Goal: Task Accomplishment & Management: Manage account settings

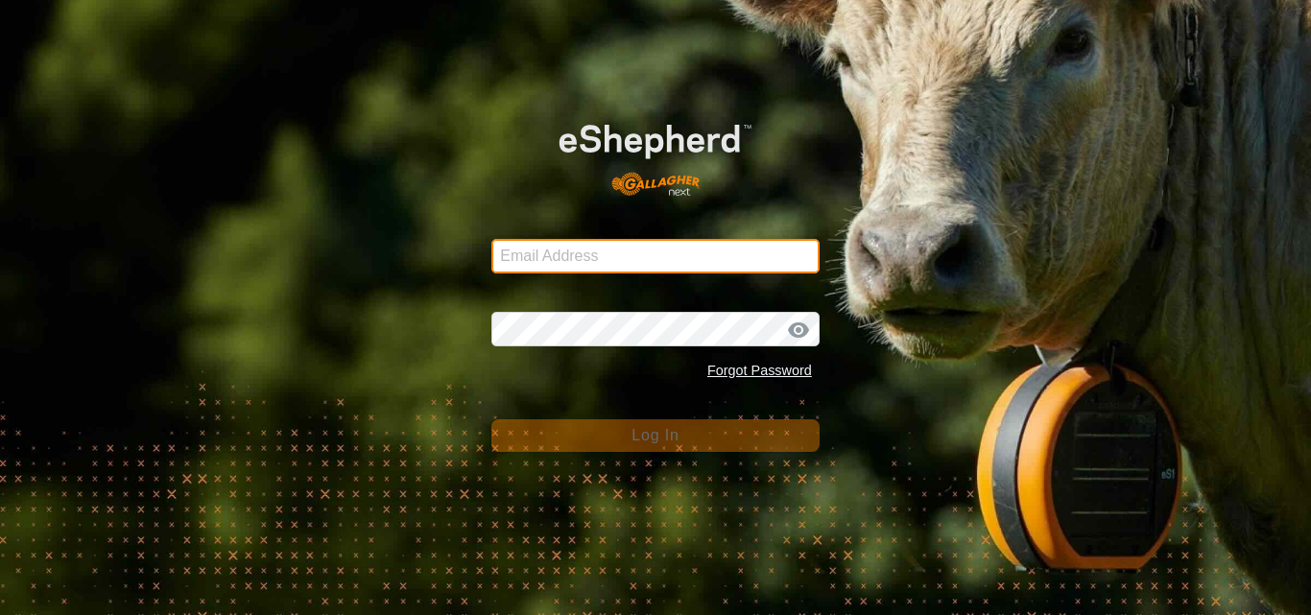
click at [578, 263] on input "Email Address" at bounding box center [655, 256] width 328 height 35
type input "[EMAIL_ADDRESS][DOMAIN_NAME]"
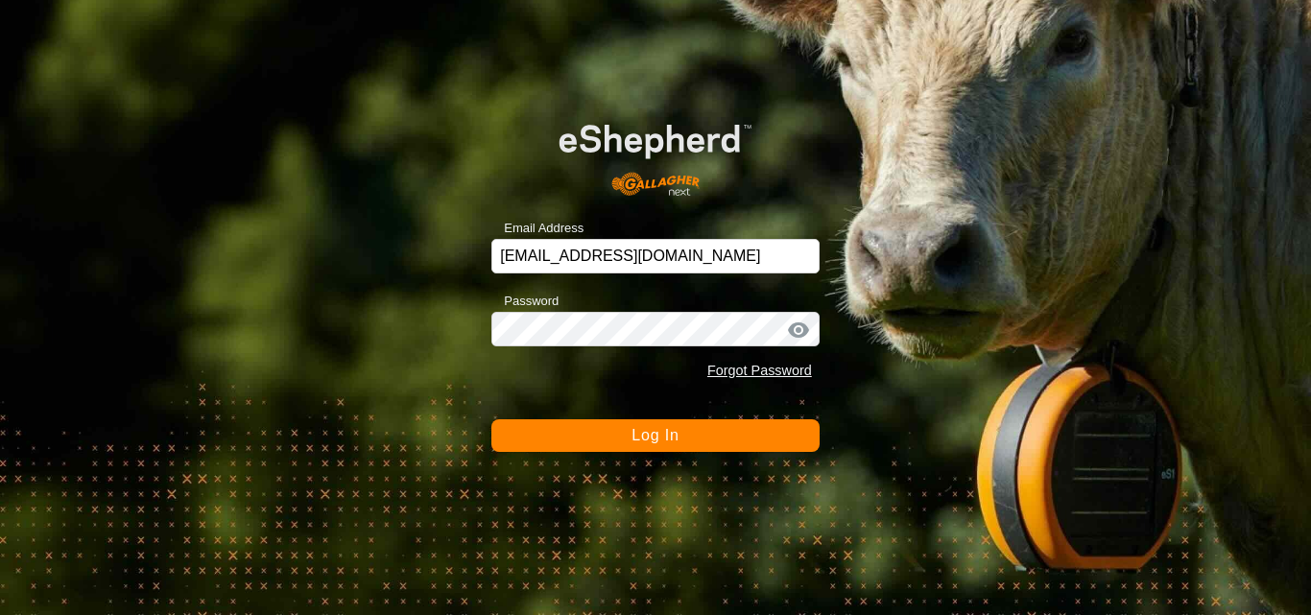
click at [645, 436] on span "Log In" at bounding box center [654, 435] width 47 height 16
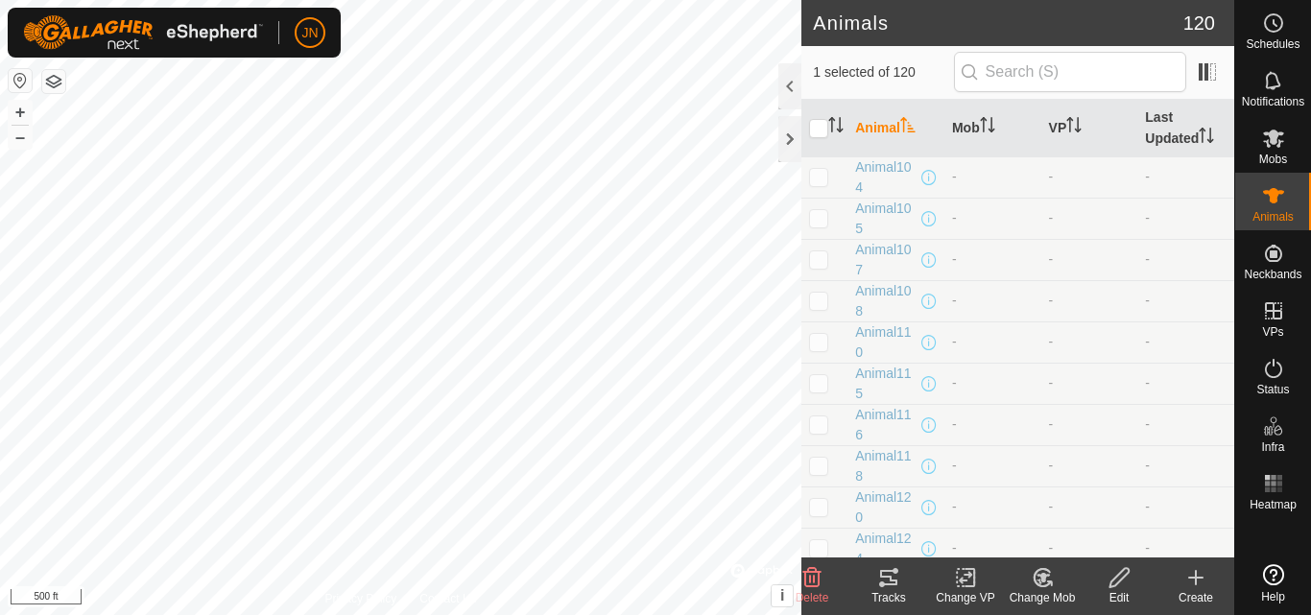
click at [892, 584] on icon at bounding box center [888, 577] width 17 height 15
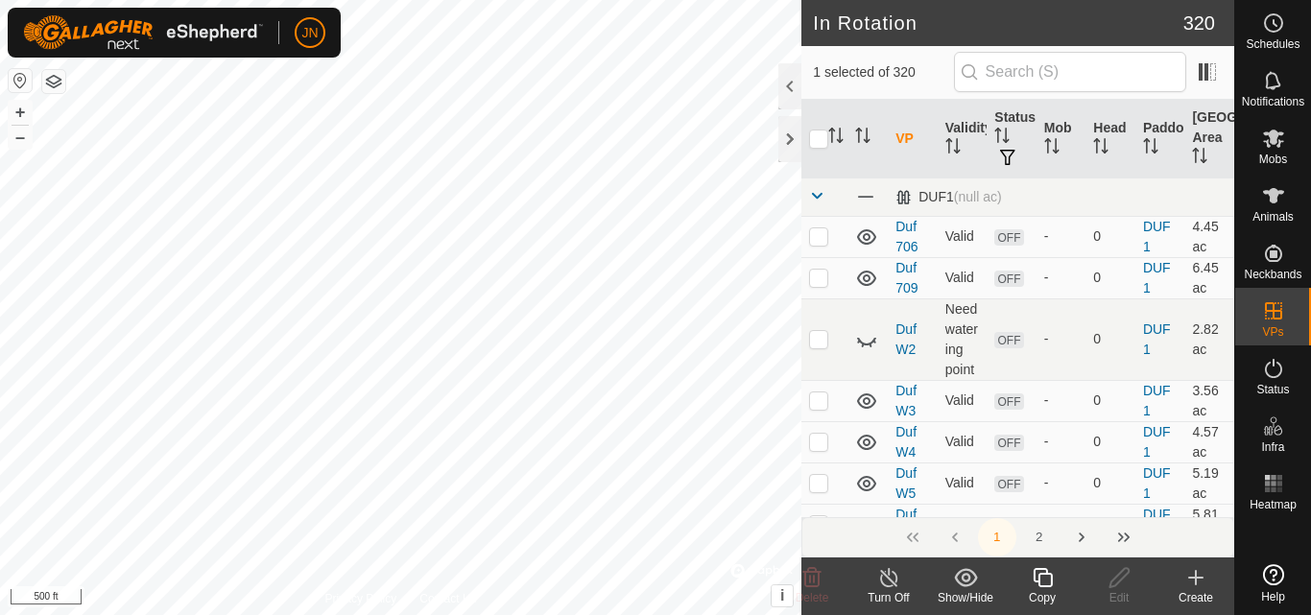
click at [1044, 583] on icon at bounding box center [1043, 577] width 24 height 23
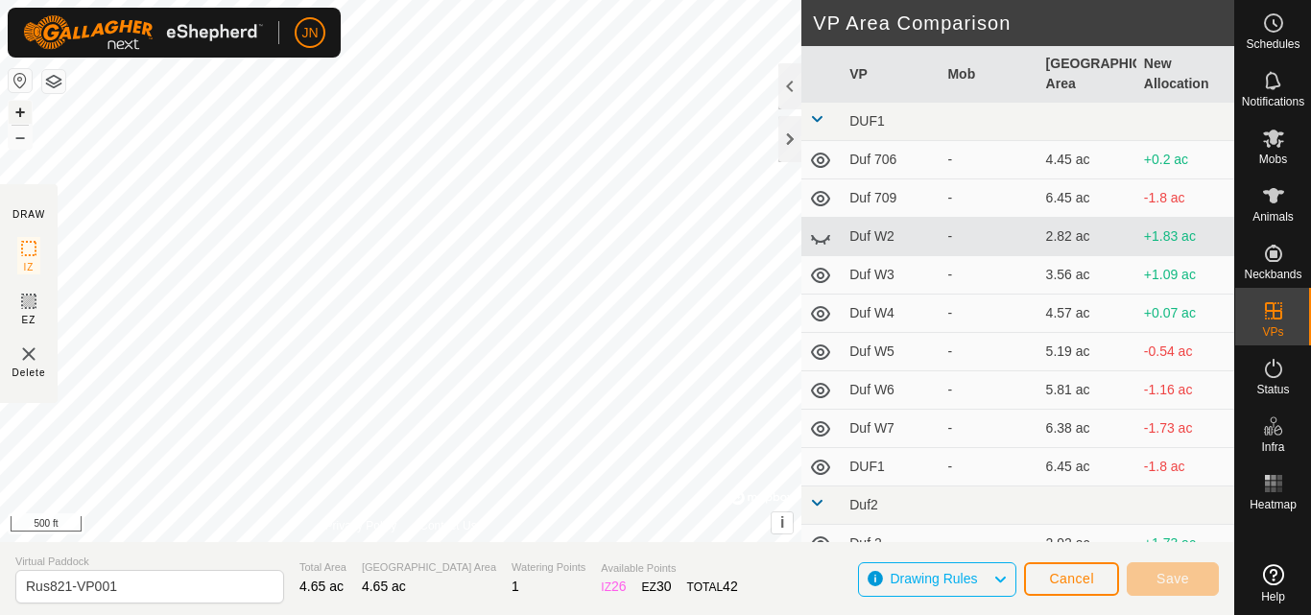
click at [19, 111] on button "+" at bounding box center [20, 112] width 23 height 23
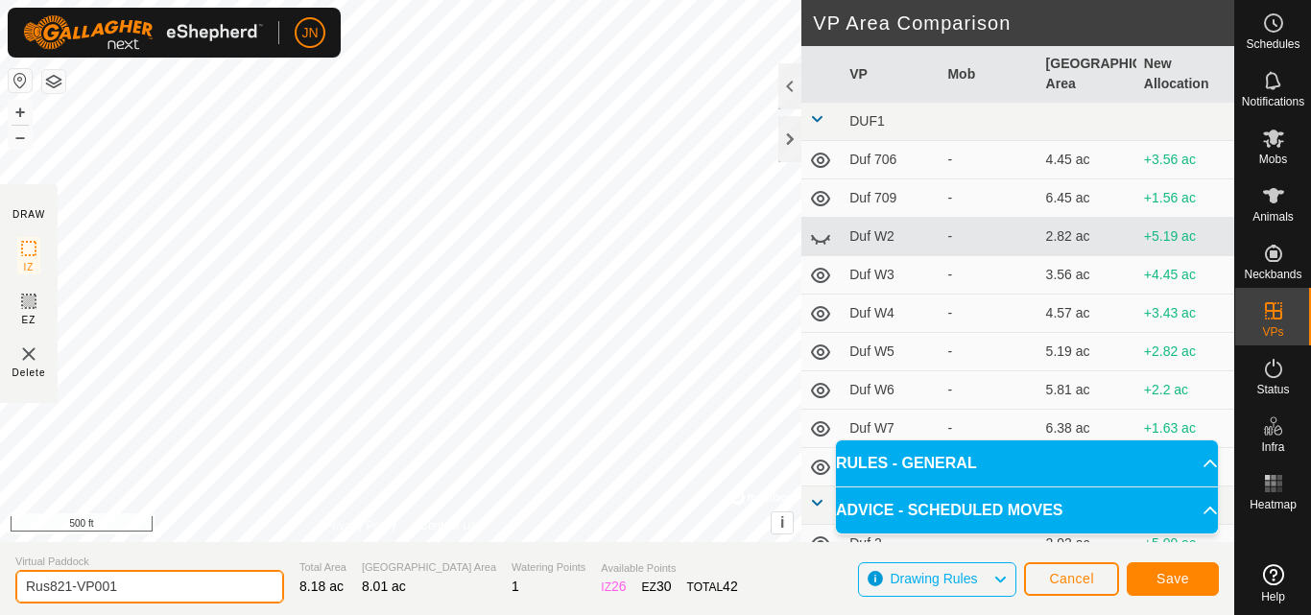
click at [169, 581] on input "Rus821-VP001" at bounding box center [149, 587] width 269 height 34
type input "Rus822"
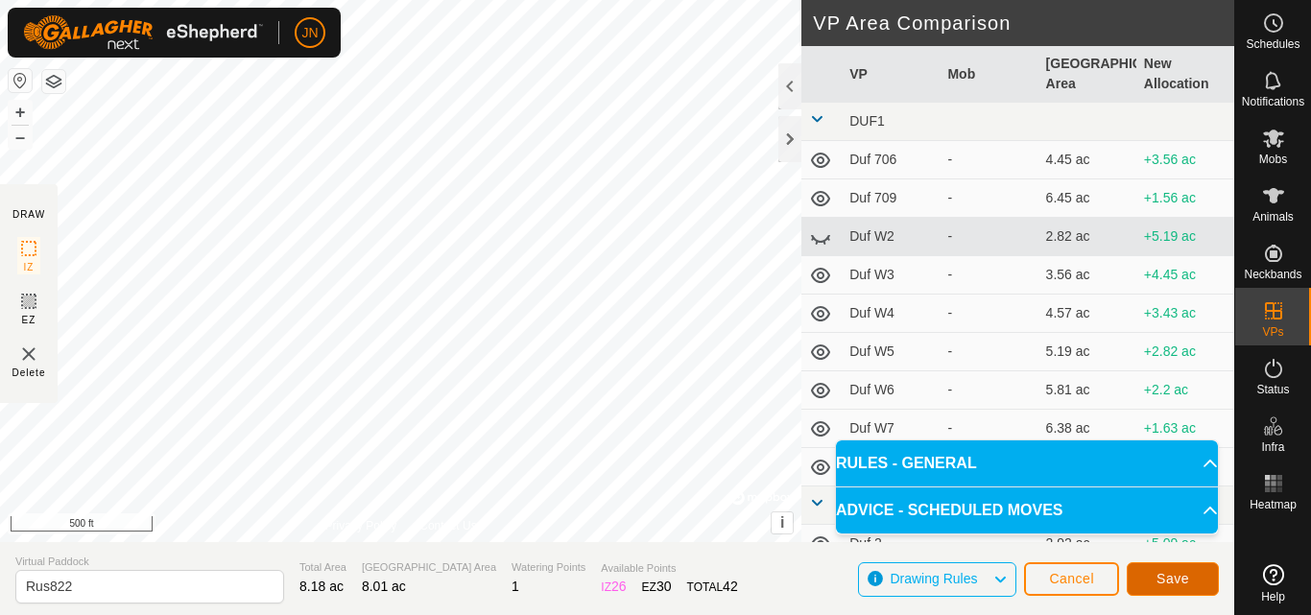
click at [1164, 584] on span "Save" at bounding box center [1172, 578] width 33 height 15
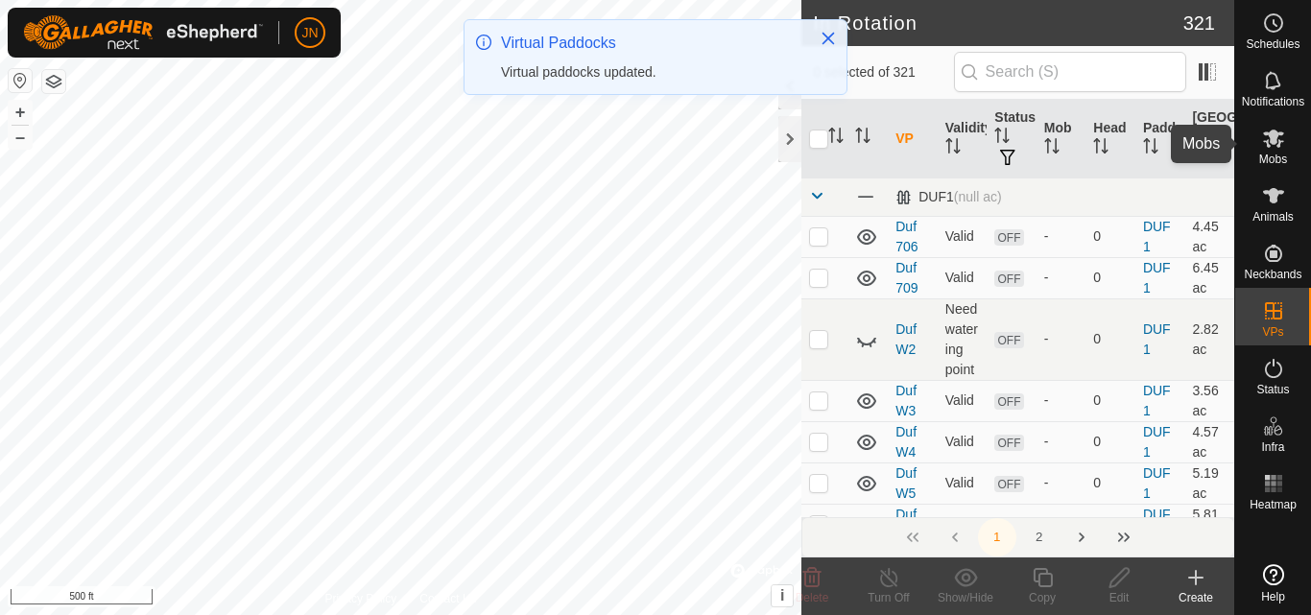
click at [1272, 146] on icon at bounding box center [1273, 138] width 23 height 23
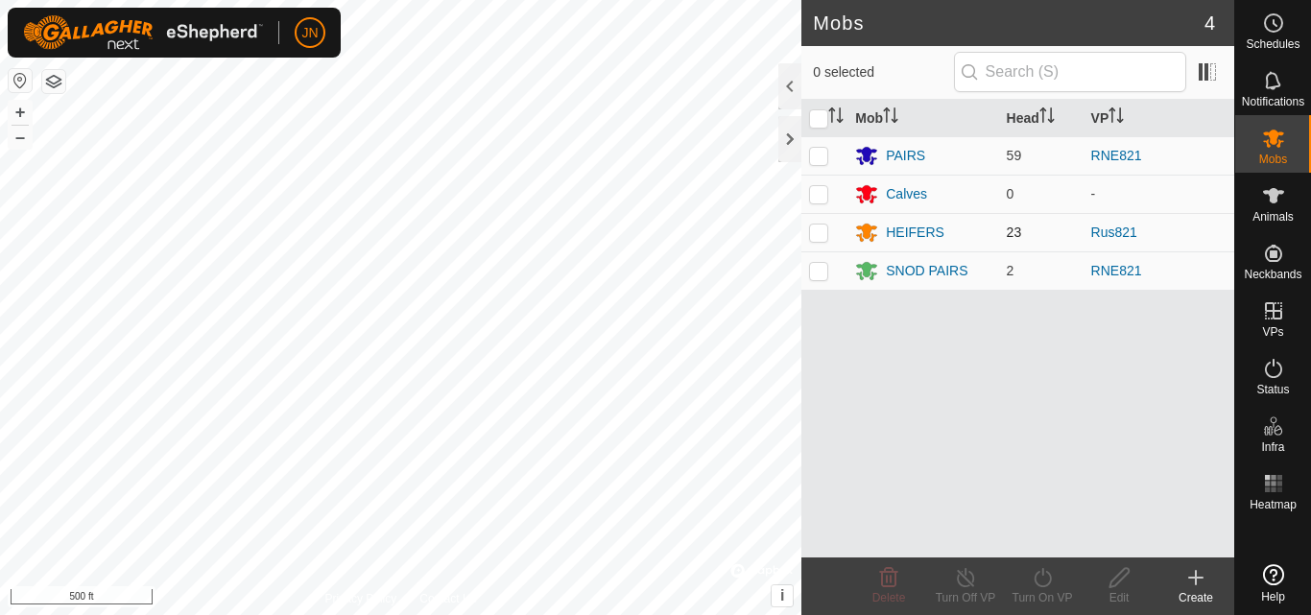
click at [818, 229] on p-checkbox at bounding box center [818, 232] width 19 height 15
checkbox input "true"
click at [1039, 573] on icon at bounding box center [1043, 577] width 24 height 23
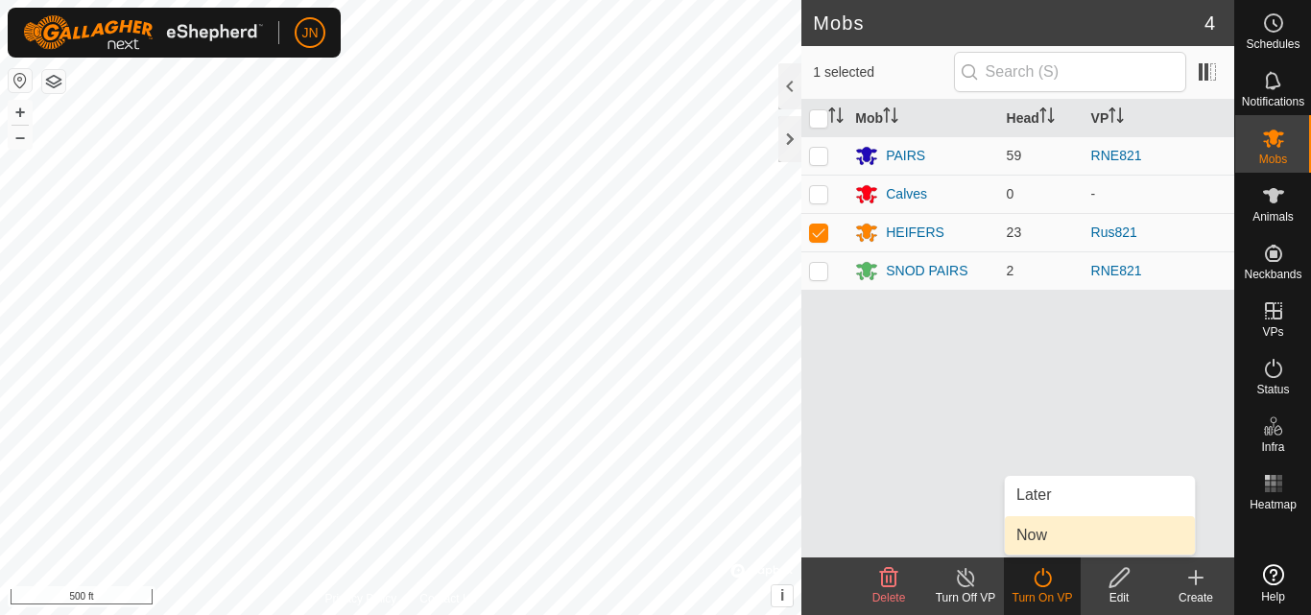
click at [1042, 538] on link "Now" at bounding box center [1100, 535] width 190 height 38
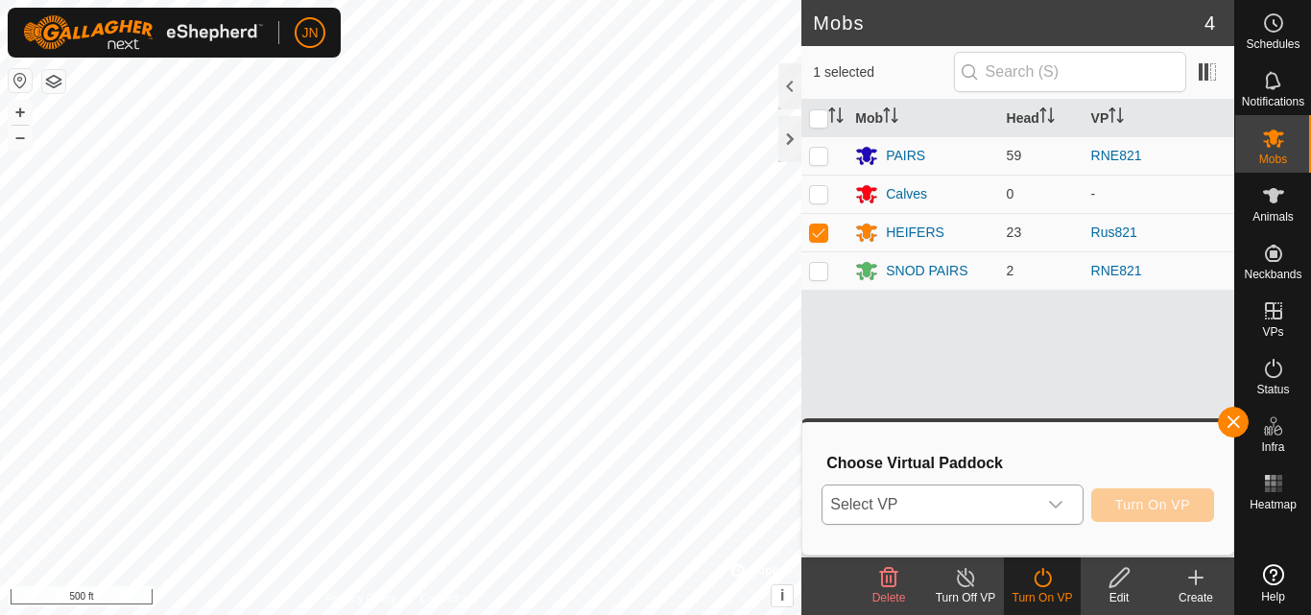
click at [938, 506] on span "Select VP" at bounding box center [928, 505] width 213 height 38
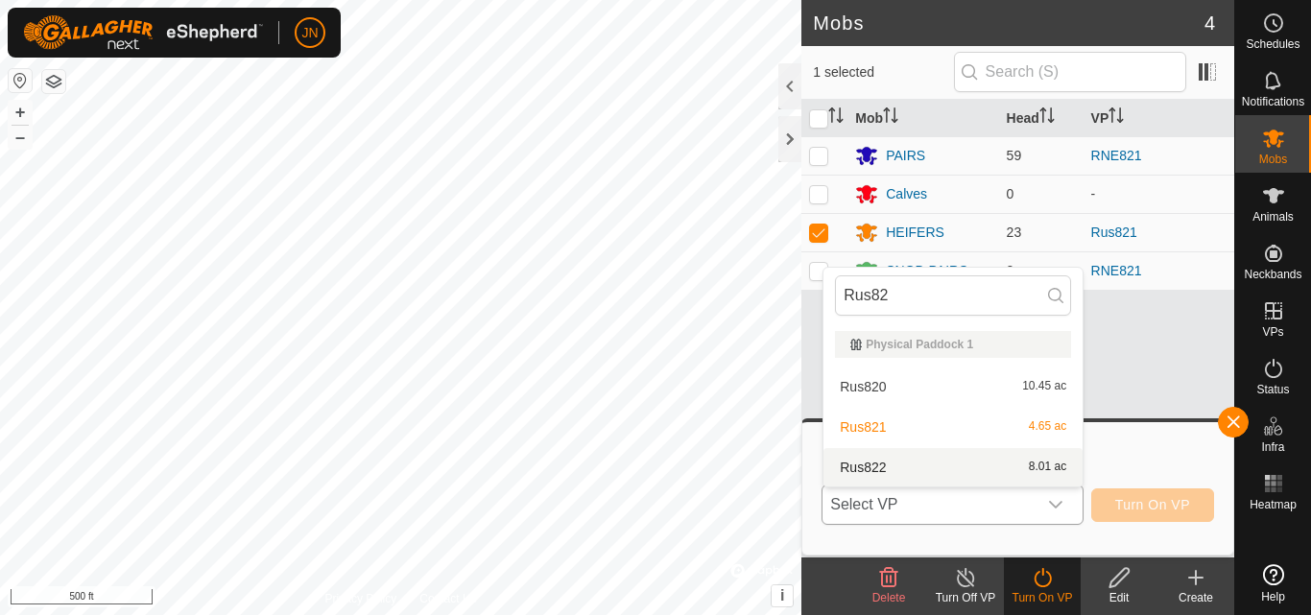
type input "Rus82"
click at [960, 471] on li "Rus822 8.01 ac" at bounding box center [952, 467] width 259 height 38
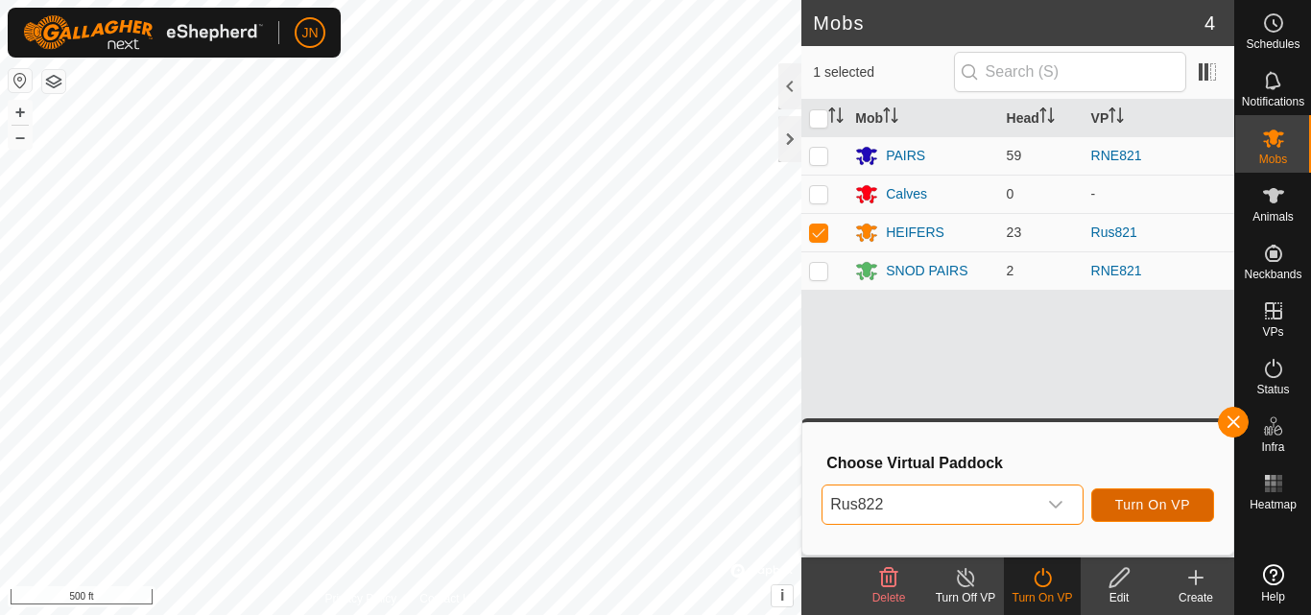
click at [1157, 504] on span "Turn On VP" at bounding box center [1152, 504] width 75 height 15
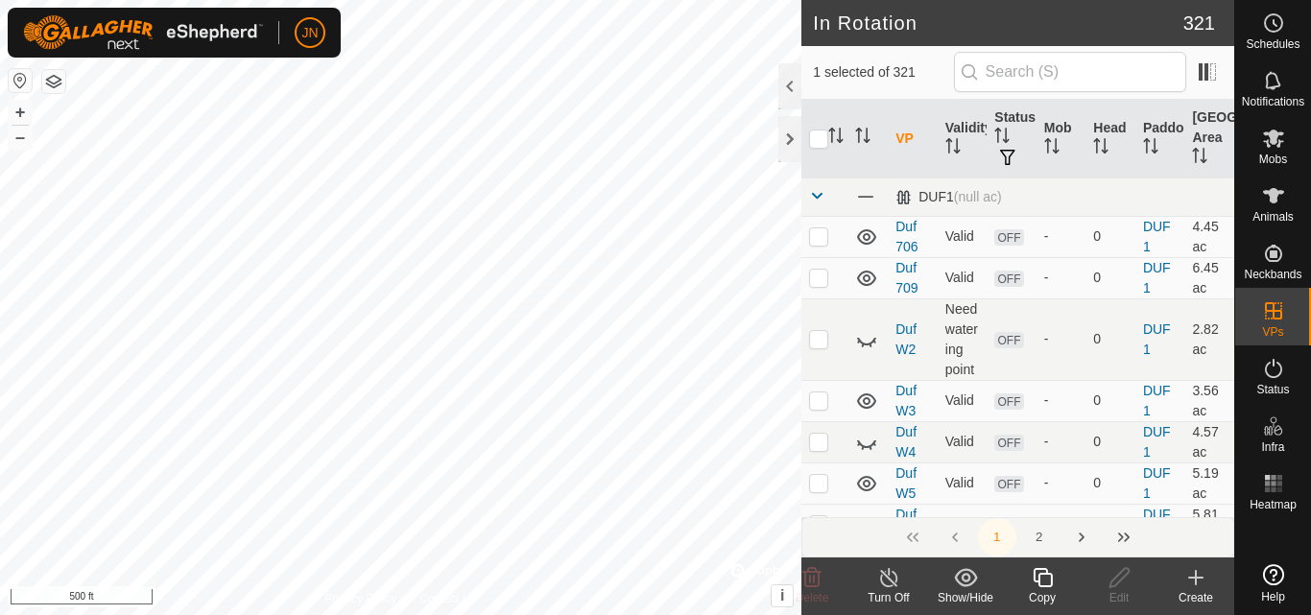
click at [1042, 580] on icon at bounding box center [1043, 577] width 24 height 23
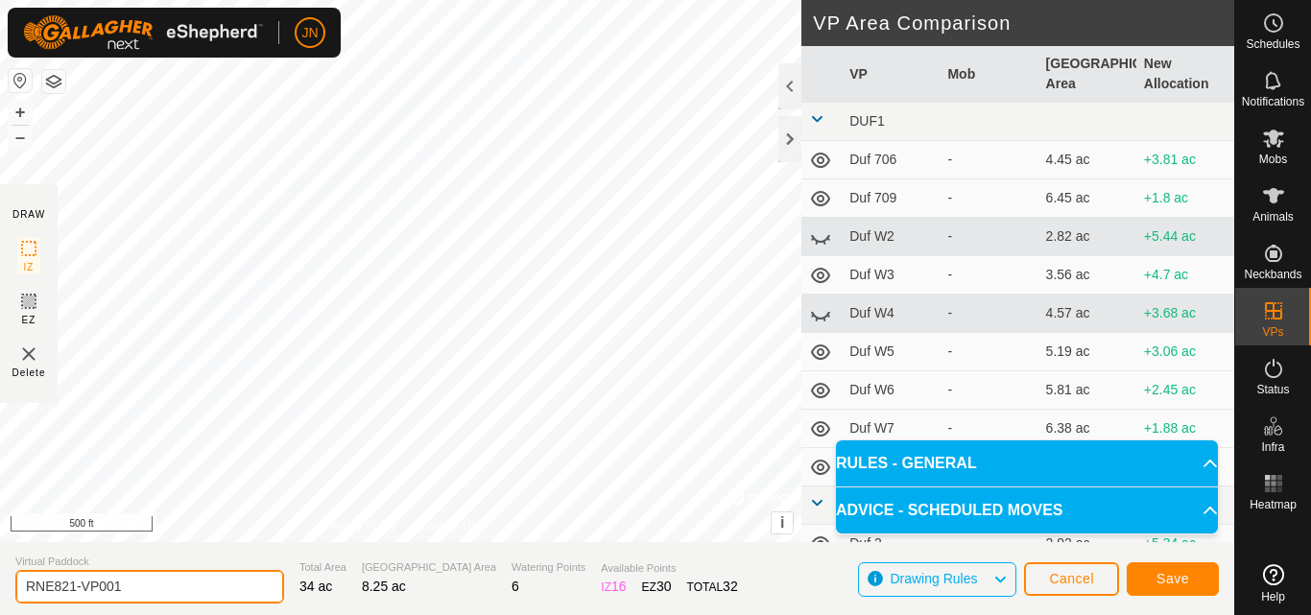
click at [140, 584] on input "RNE821-VP001" at bounding box center [149, 587] width 269 height 34
type input "R822"
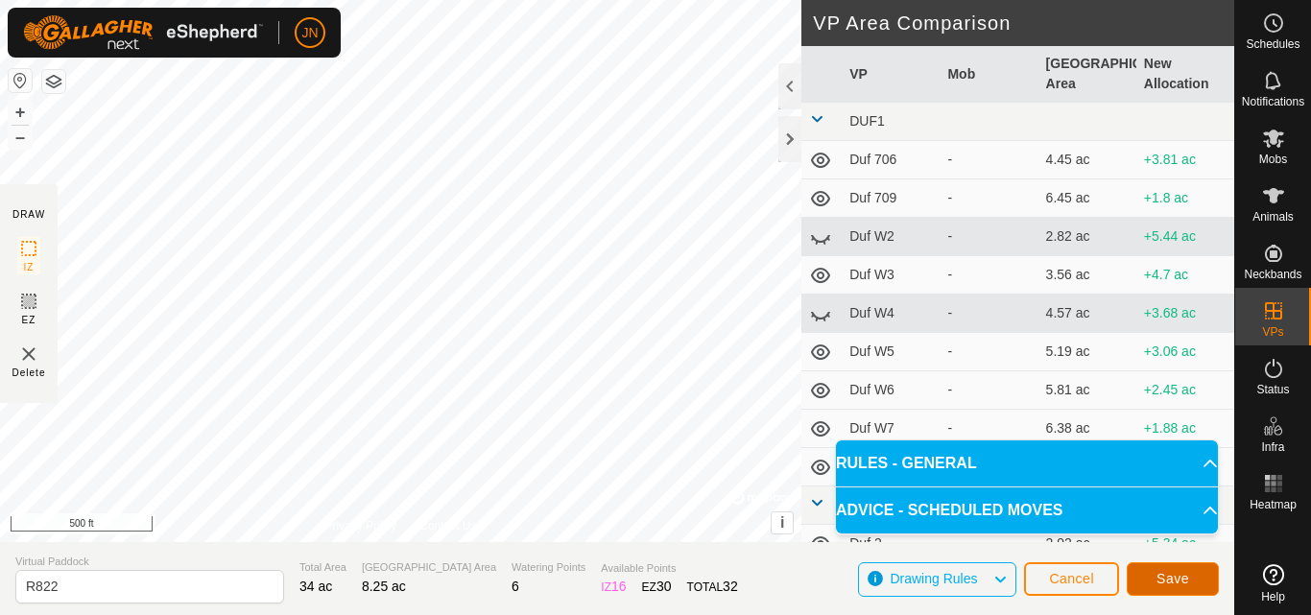
click at [1172, 584] on span "Save" at bounding box center [1172, 578] width 33 height 15
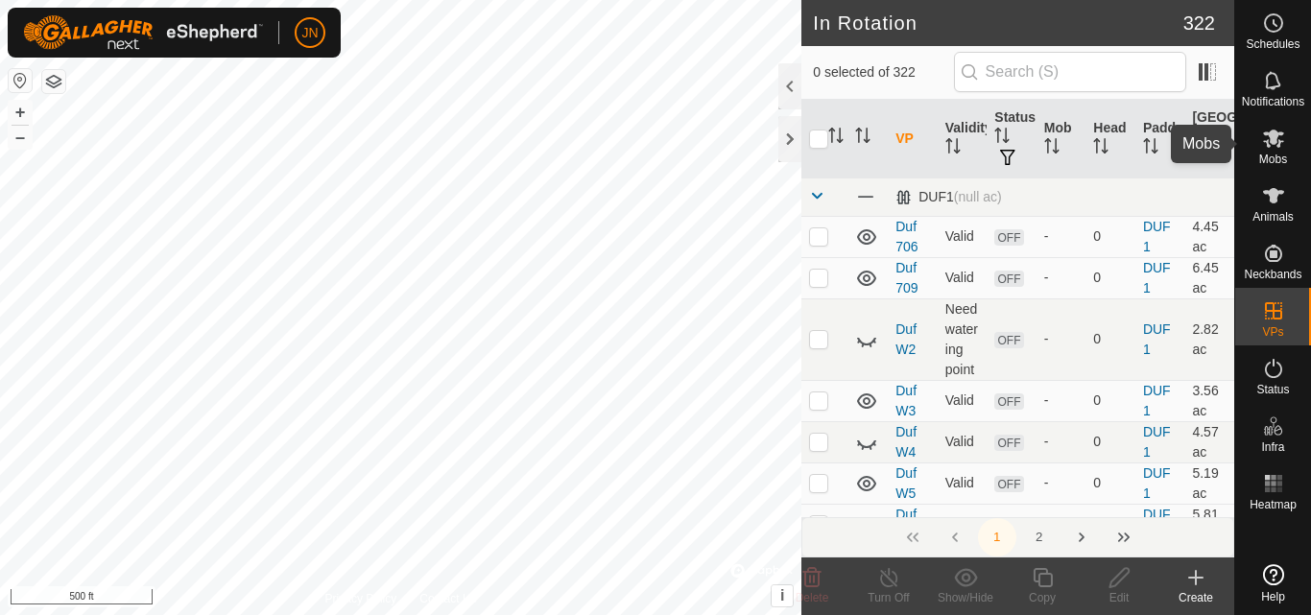
click at [1271, 140] on icon at bounding box center [1273, 139] width 21 height 18
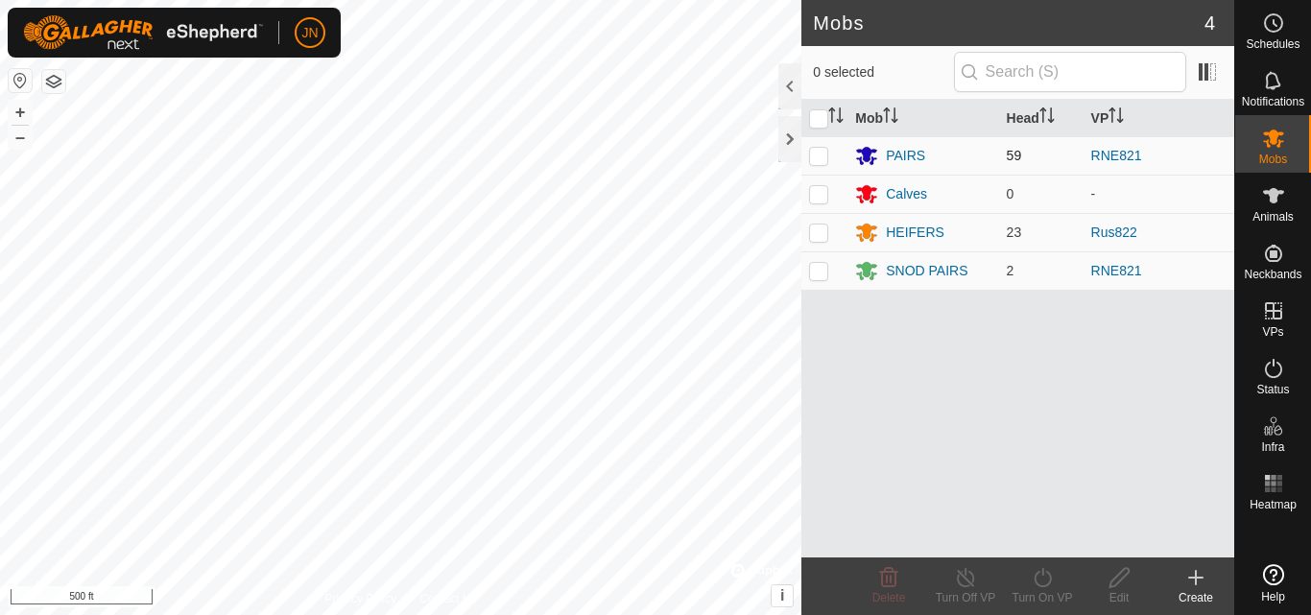
click at [820, 154] on p-checkbox at bounding box center [818, 155] width 19 height 15
checkbox input "true"
click at [822, 271] on p-checkbox at bounding box center [818, 270] width 19 height 15
checkbox input "true"
click at [1043, 583] on icon at bounding box center [1043, 577] width 24 height 23
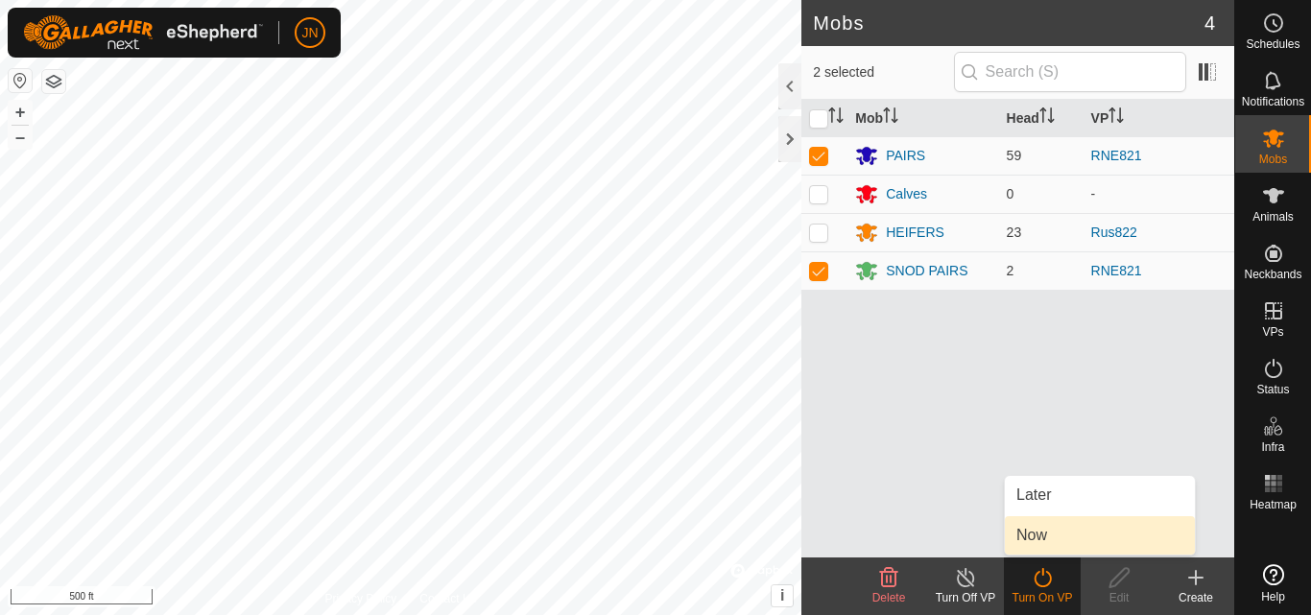
click at [1038, 535] on link "Now" at bounding box center [1100, 535] width 190 height 38
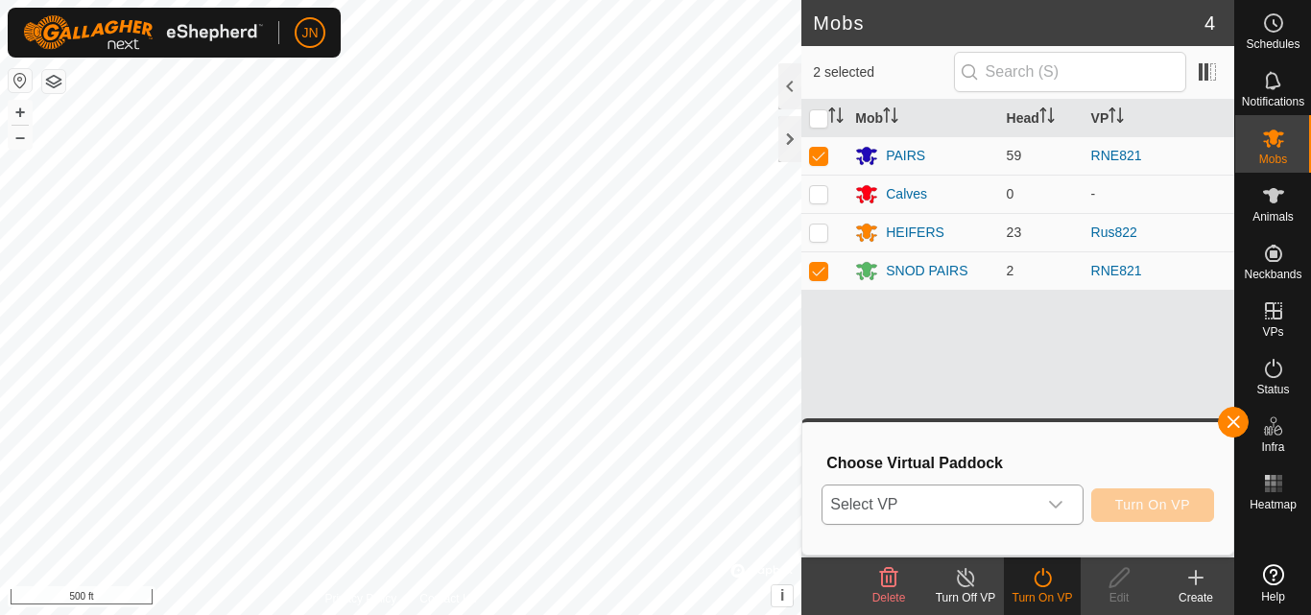
click at [953, 511] on span "Select VP" at bounding box center [928, 505] width 213 height 38
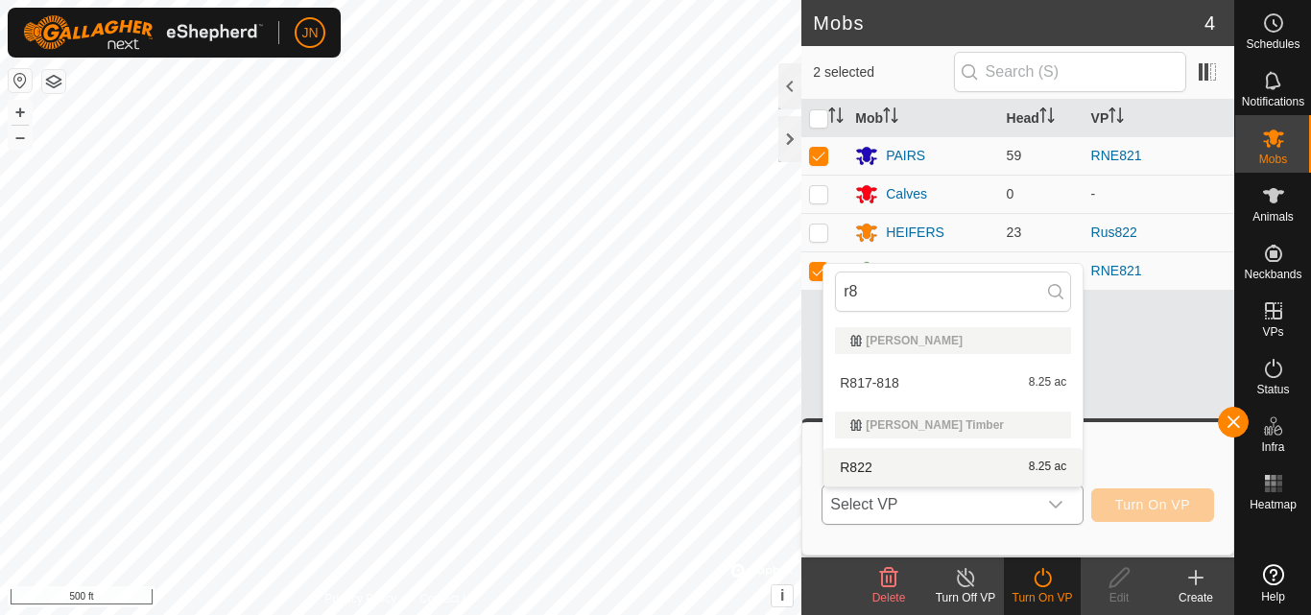
type input "r8"
click at [966, 465] on li "R822 8.25 ac" at bounding box center [952, 467] width 259 height 38
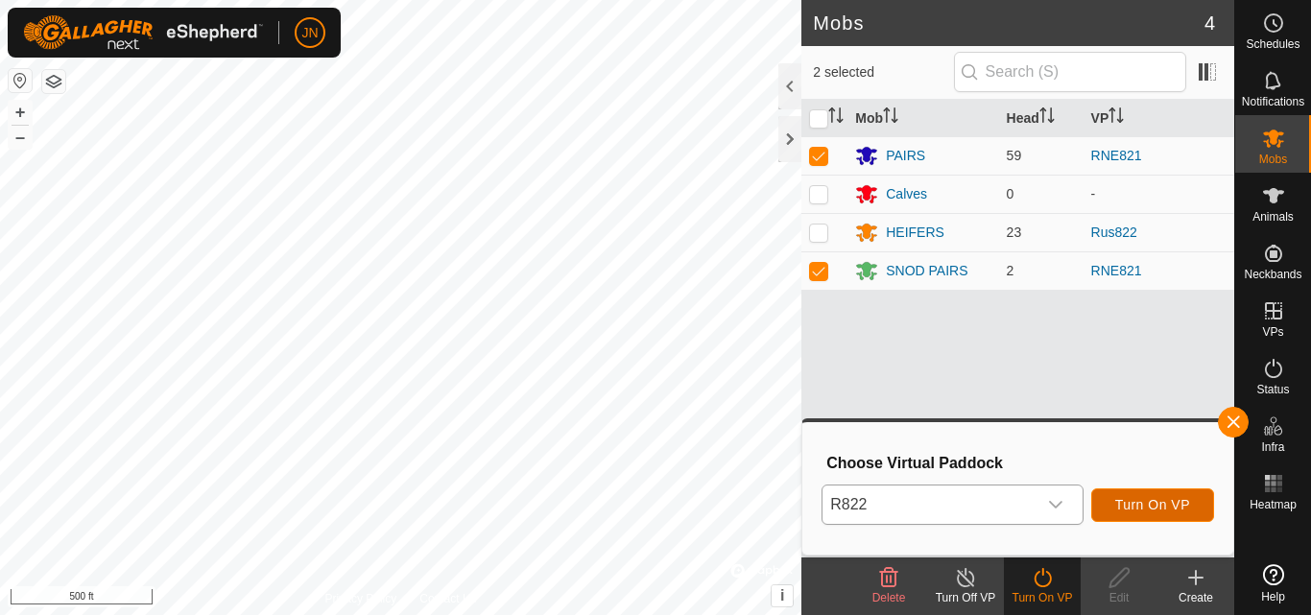
click at [1146, 500] on span "Turn On VP" at bounding box center [1152, 504] width 75 height 15
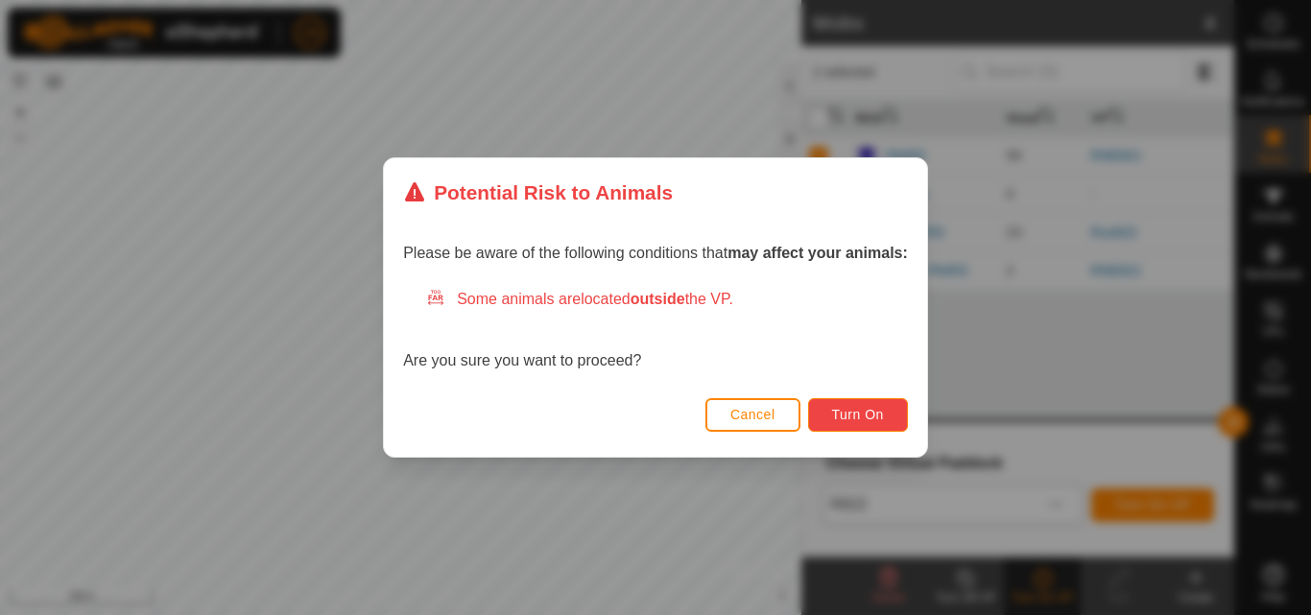
click at [866, 424] on button "Turn On" at bounding box center [858, 415] width 100 height 34
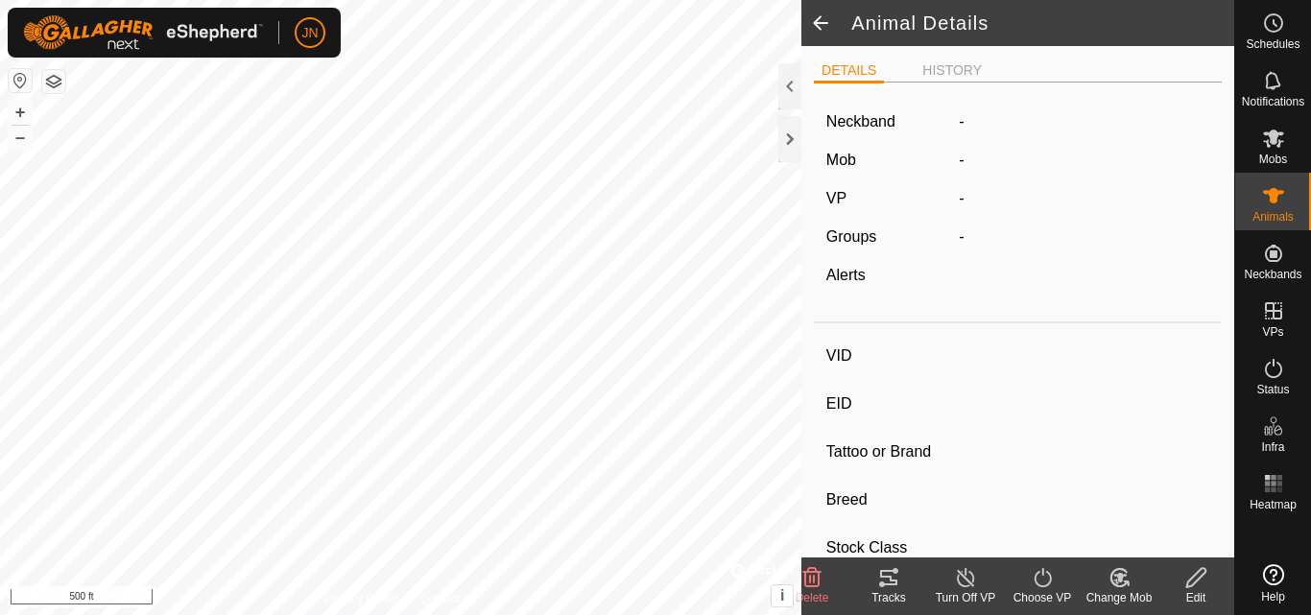
type input "G50"
type input "-"
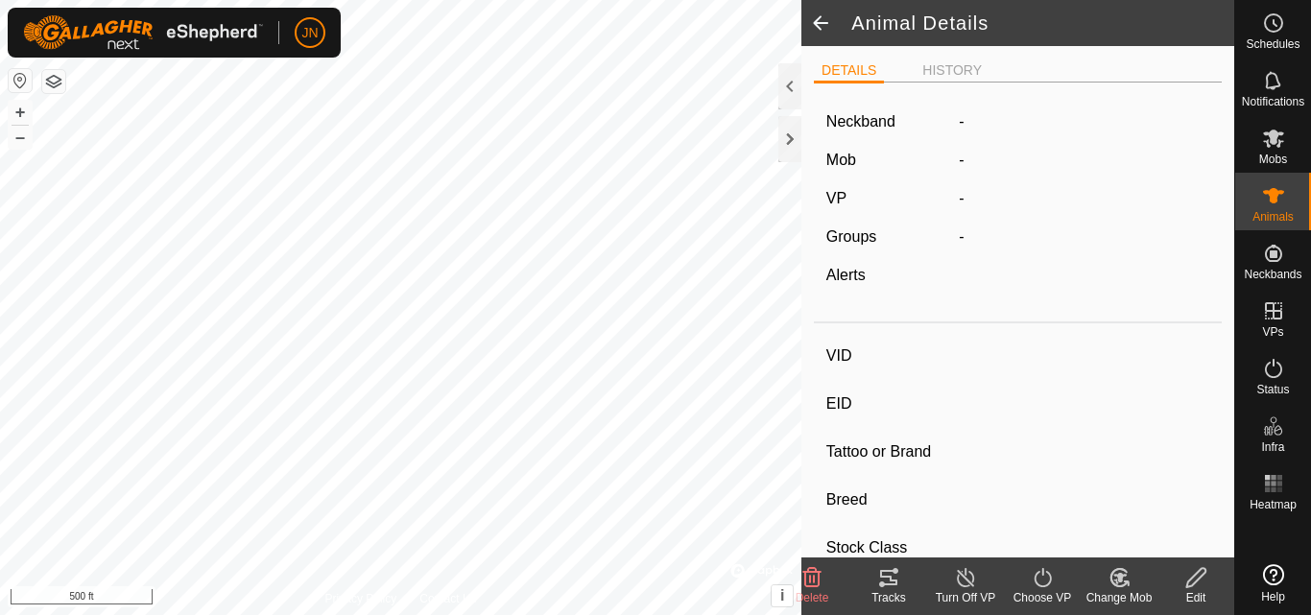
type input "0 kg"
type input "-"
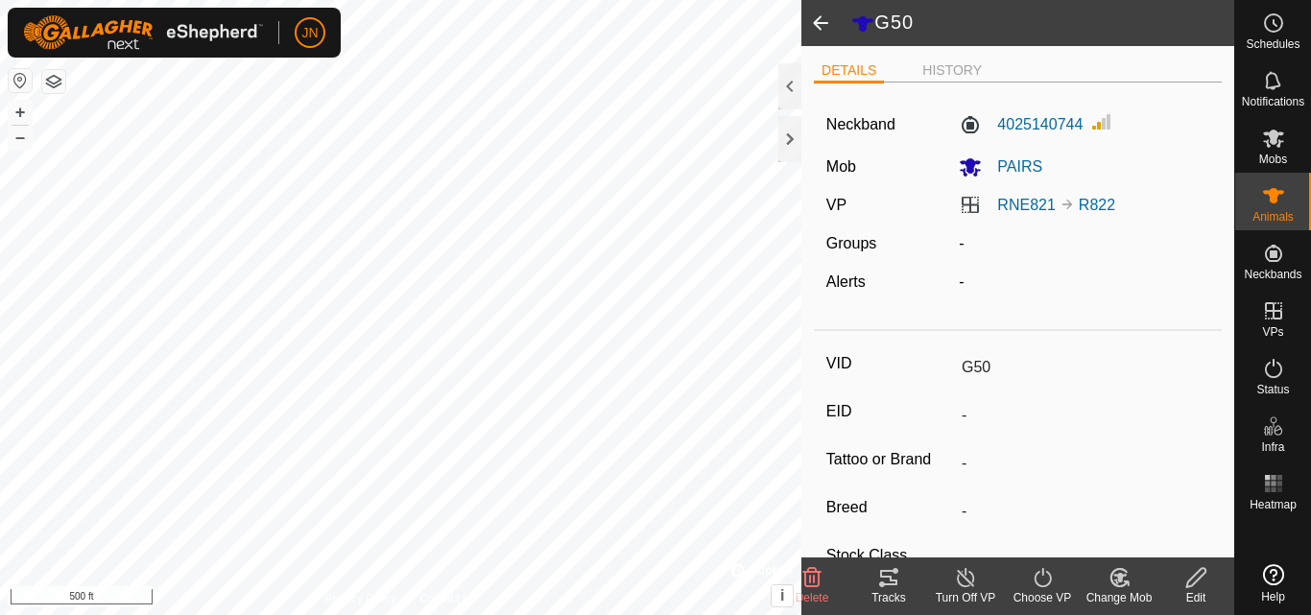
click at [883, 588] on icon at bounding box center [888, 577] width 23 height 23
click at [1281, 376] on icon at bounding box center [1273, 368] width 23 height 23
